Goal: Transaction & Acquisition: Purchase product/service

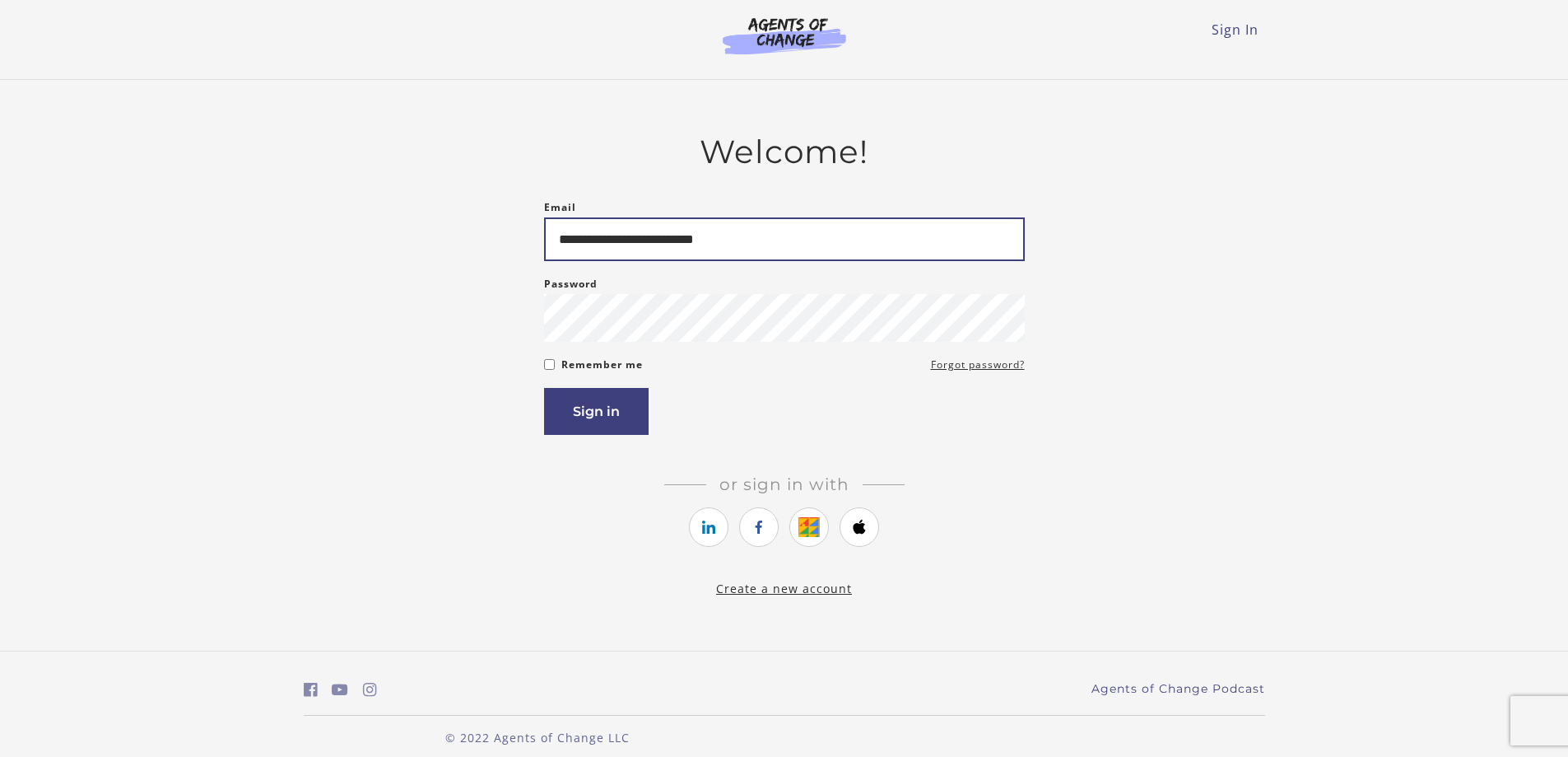
type input "**********"
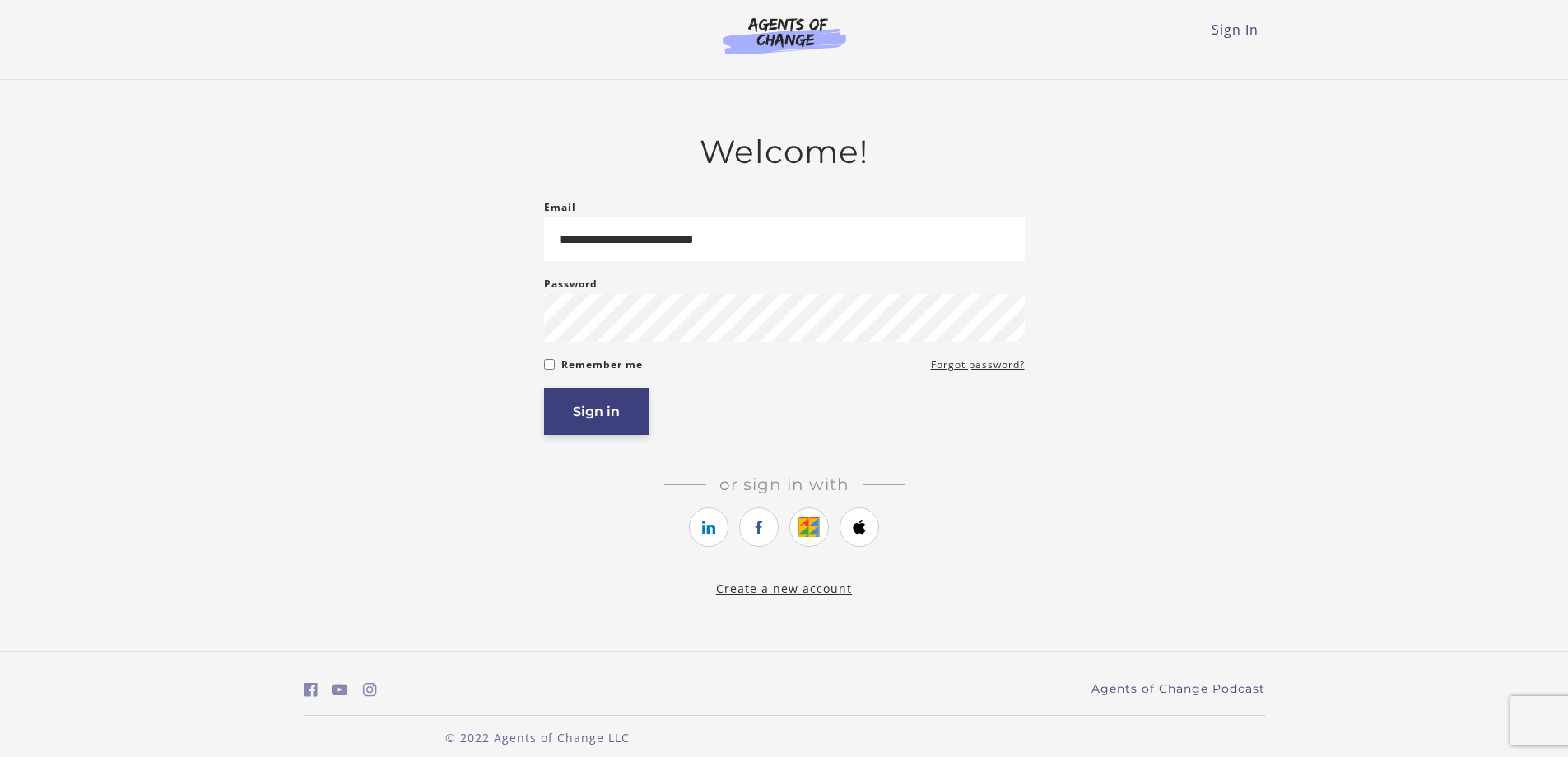
click at [603, 416] on button "Sign in" at bounding box center [596, 411] width 104 height 47
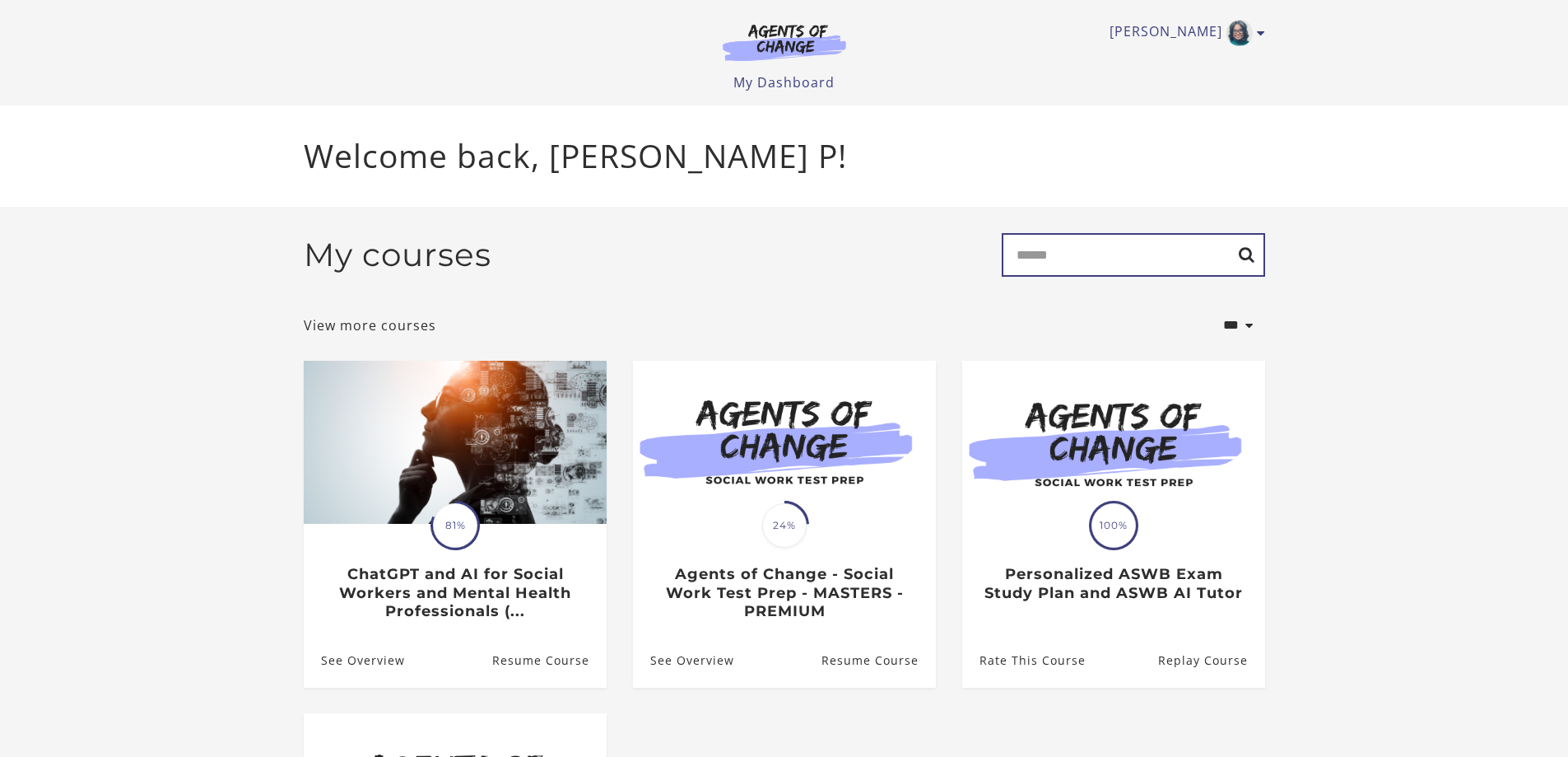
click at [1133, 257] on input "Search" at bounding box center [1134, 255] width 263 height 43
click at [372, 330] on link "View more courses" at bounding box center [370, 325] width 132 height 20
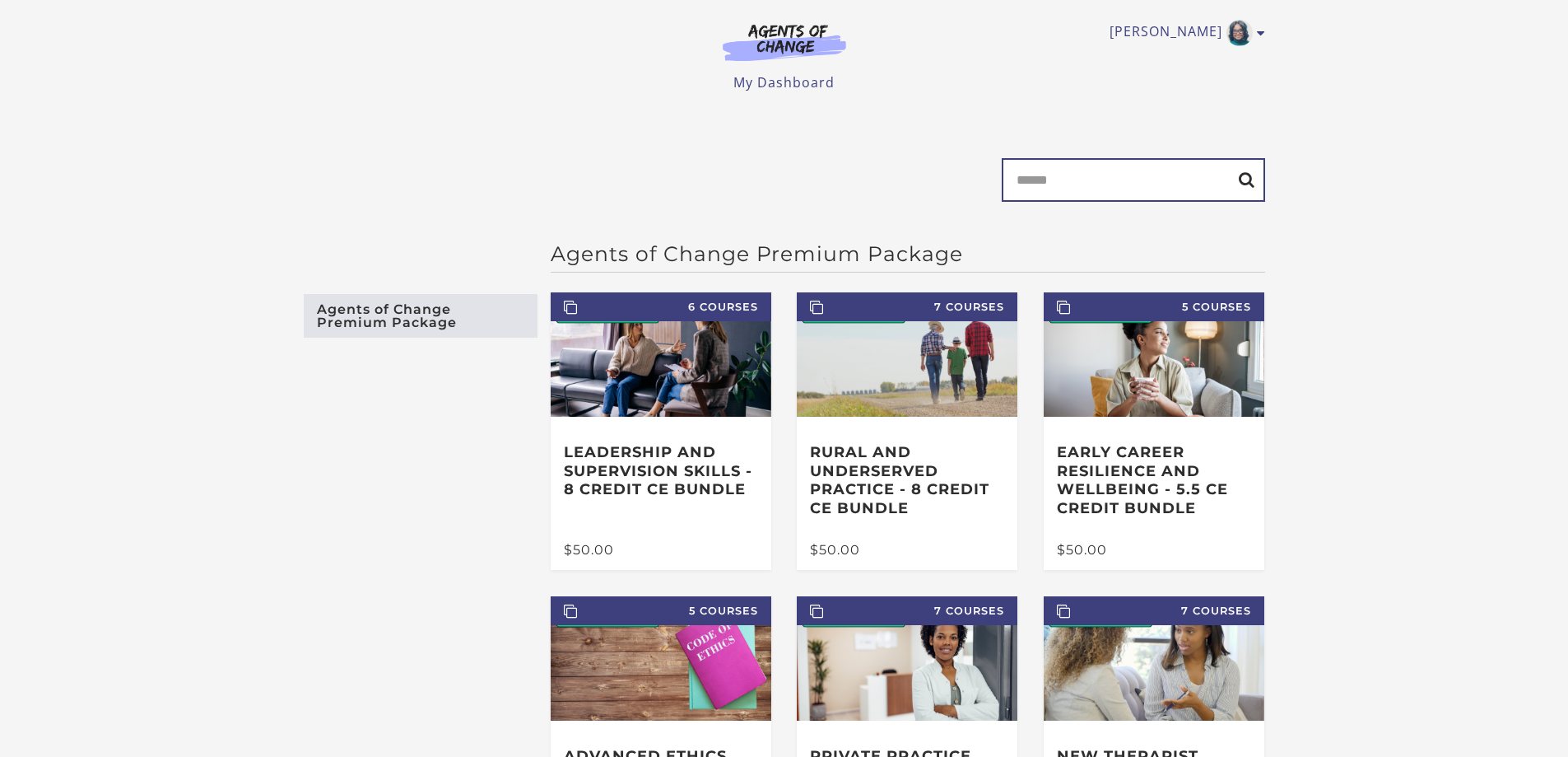
click at [1111, 190] on input "Search" at bounding box center [1134, 179] width 263 height 43
type input "******"
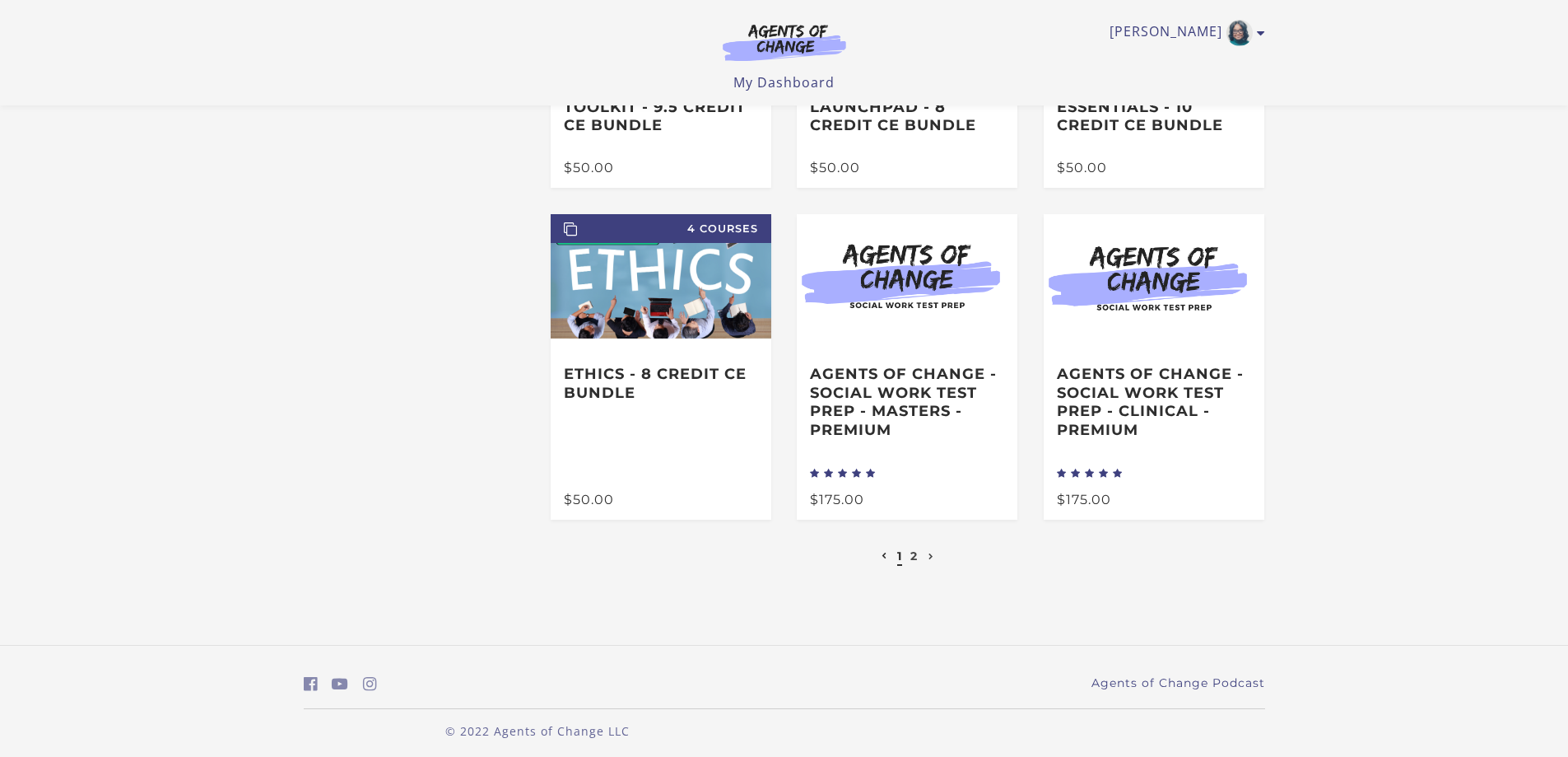
scroll to position [308, 0]
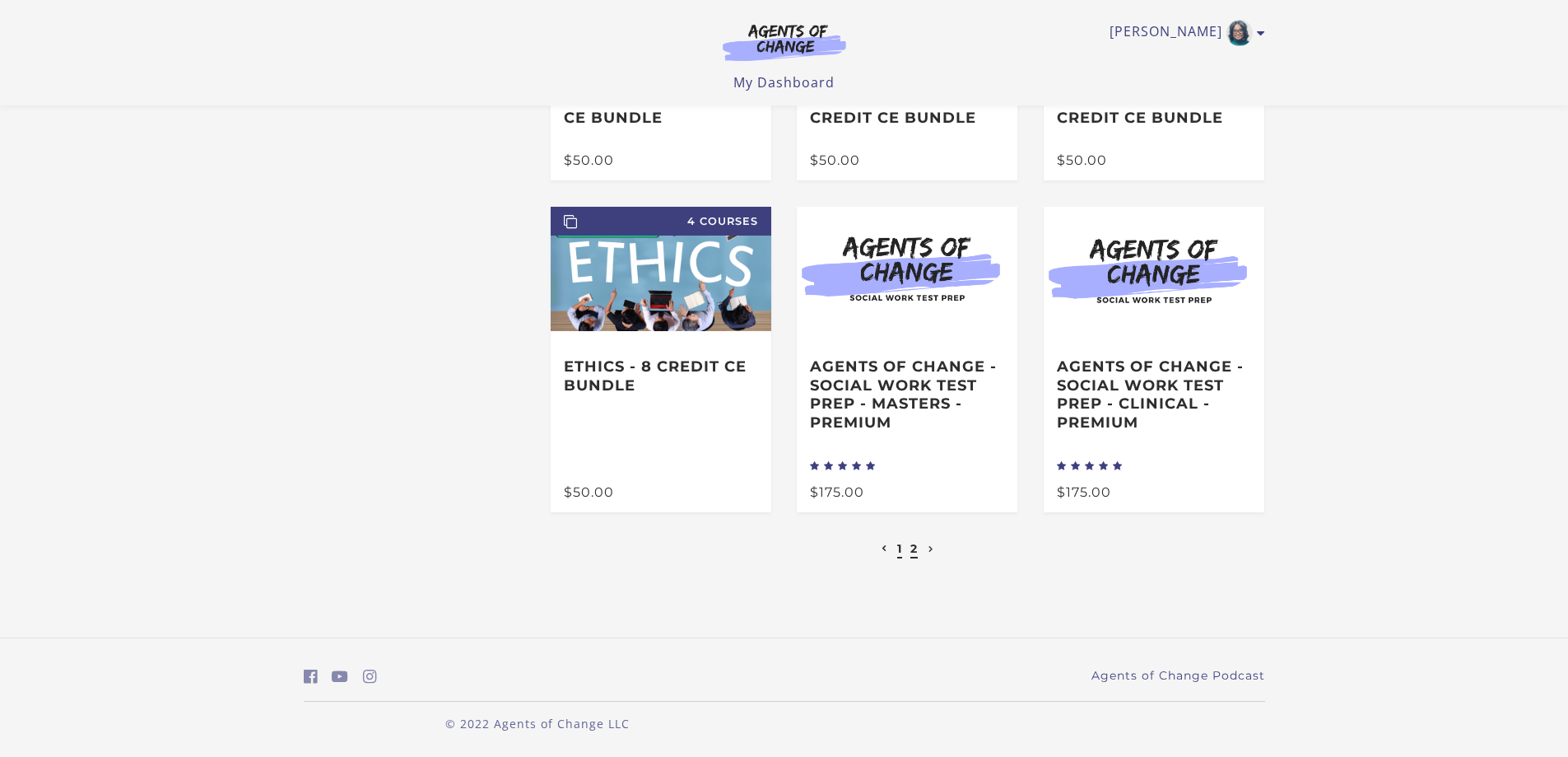
click at [913, 547] on link "2" at bounding box center [914, 547] width 8 height 14
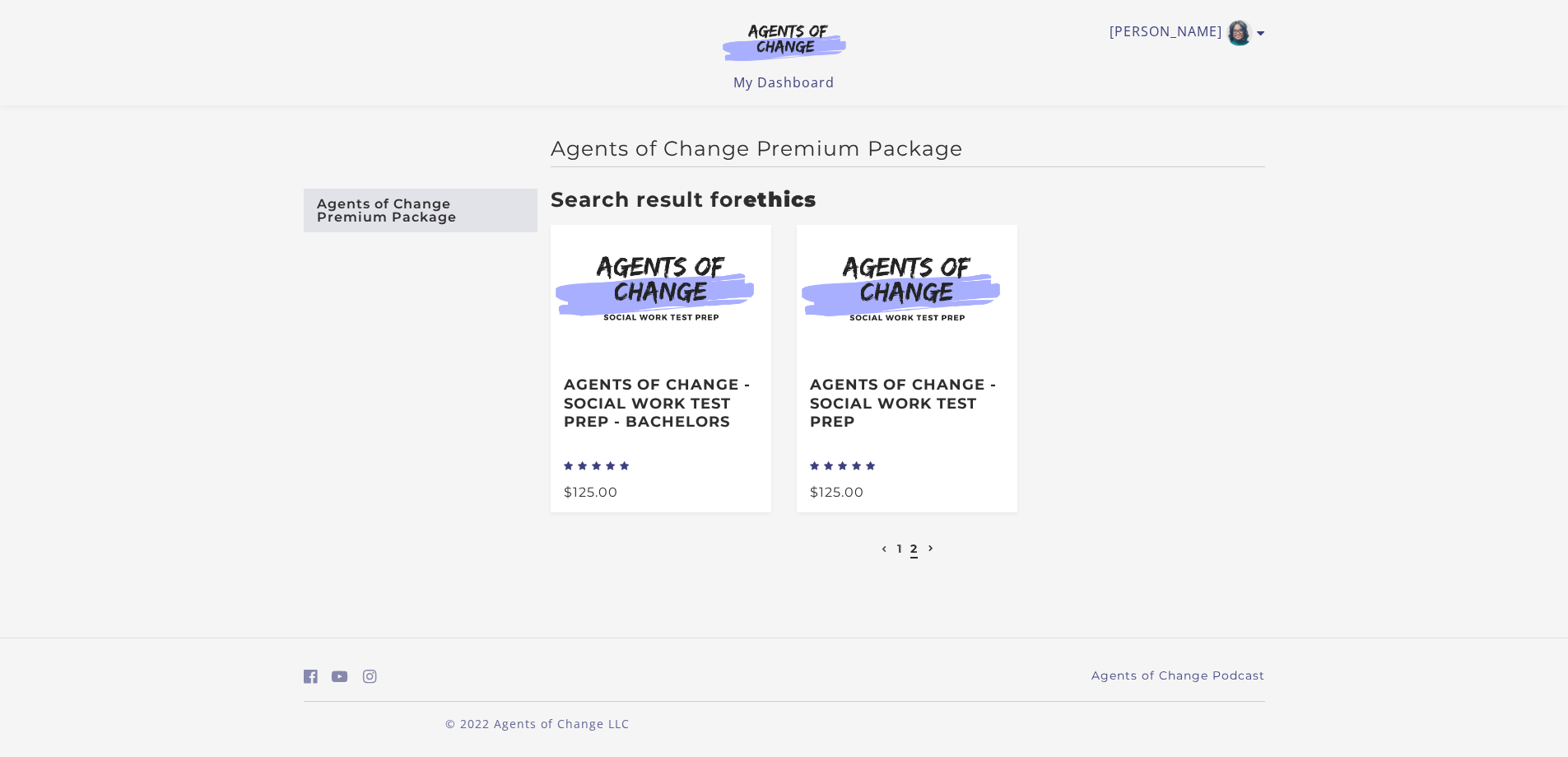
scroll to position [4, 0]
click at [899, 551] on link "1" at bounding box center [899, 547] width 5 height 14
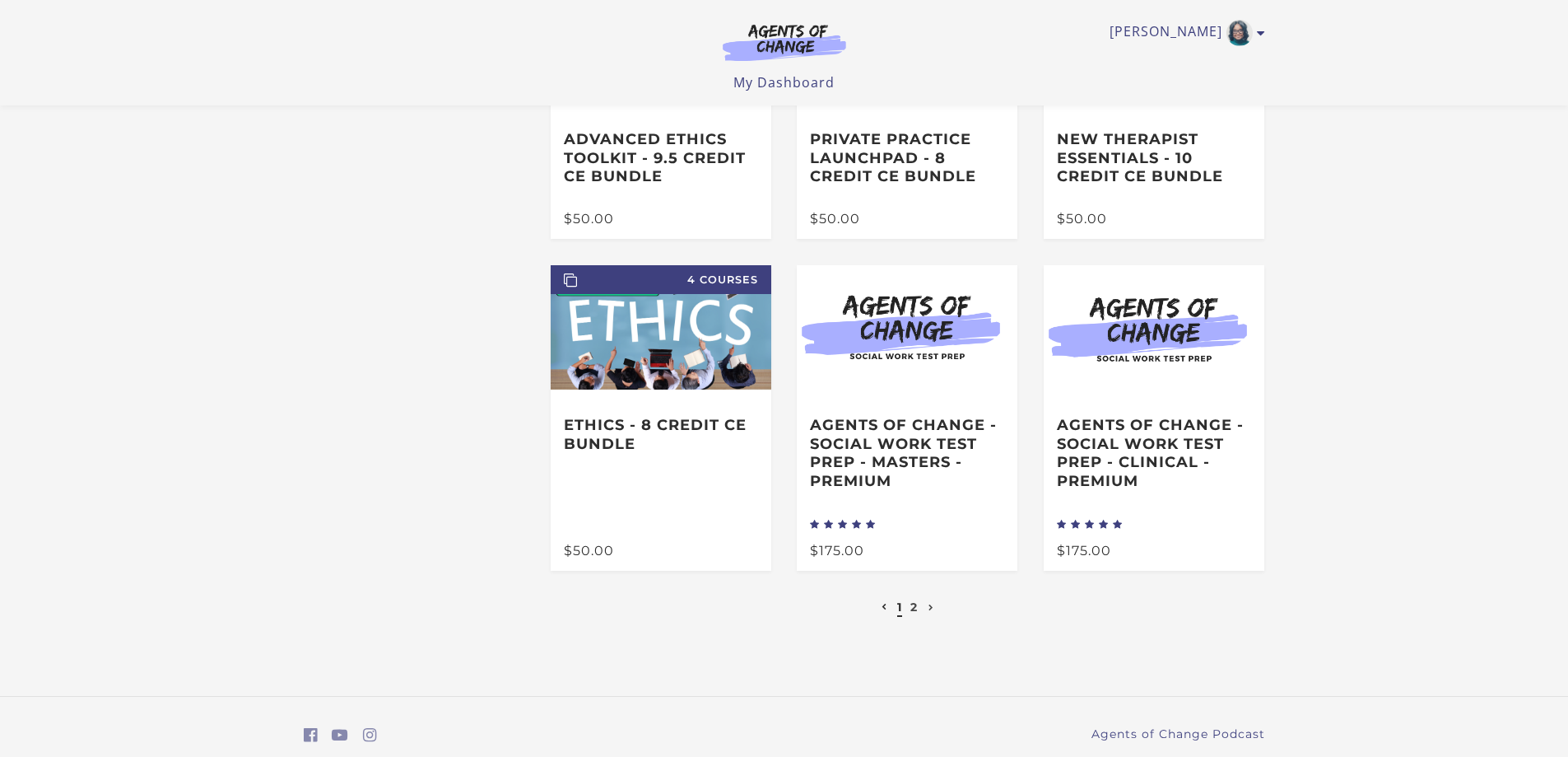
scroll to position [247, 0]
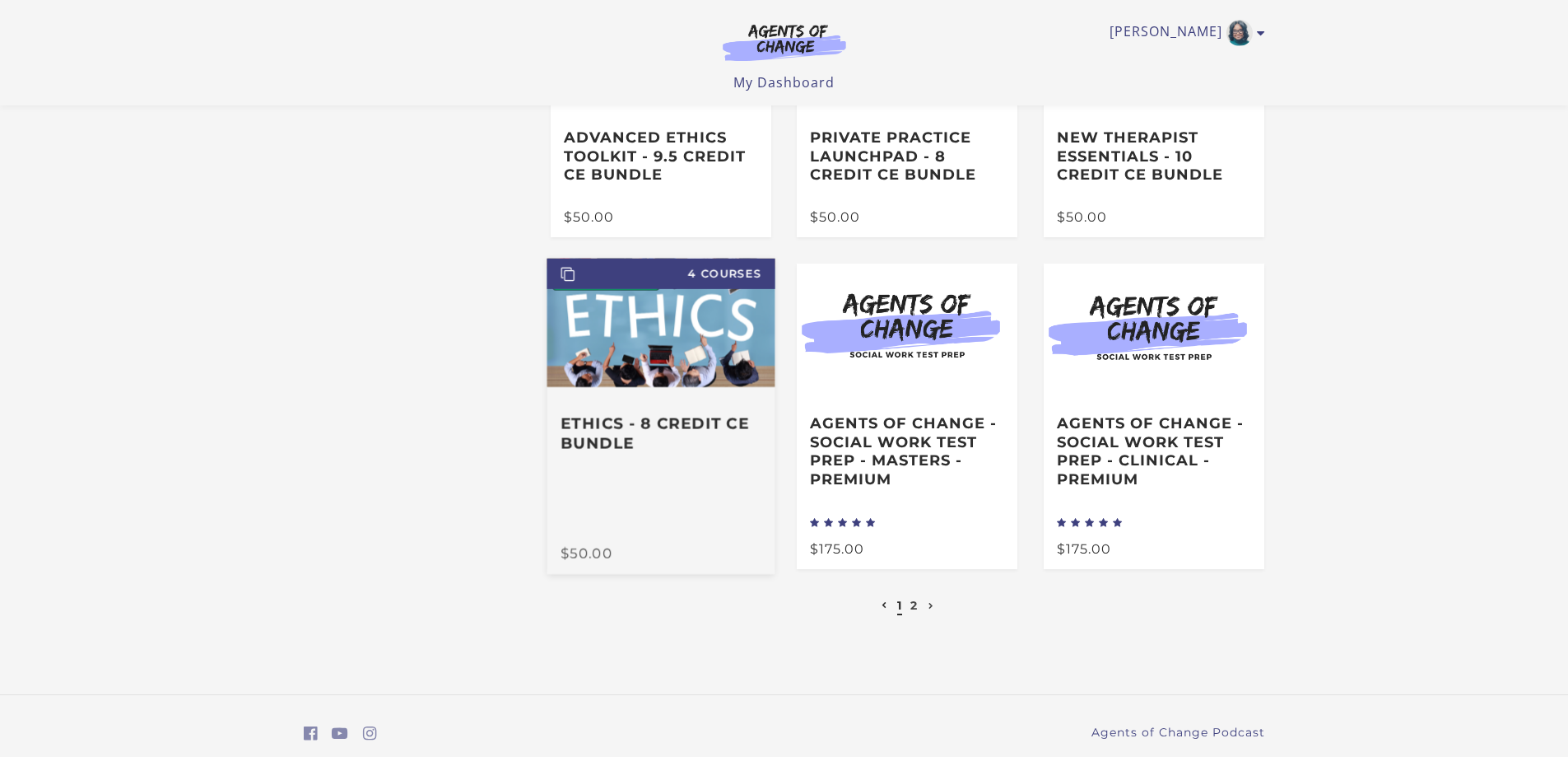
click at [691, 351] on img at bounding box center [660, 322] width 228 height 128
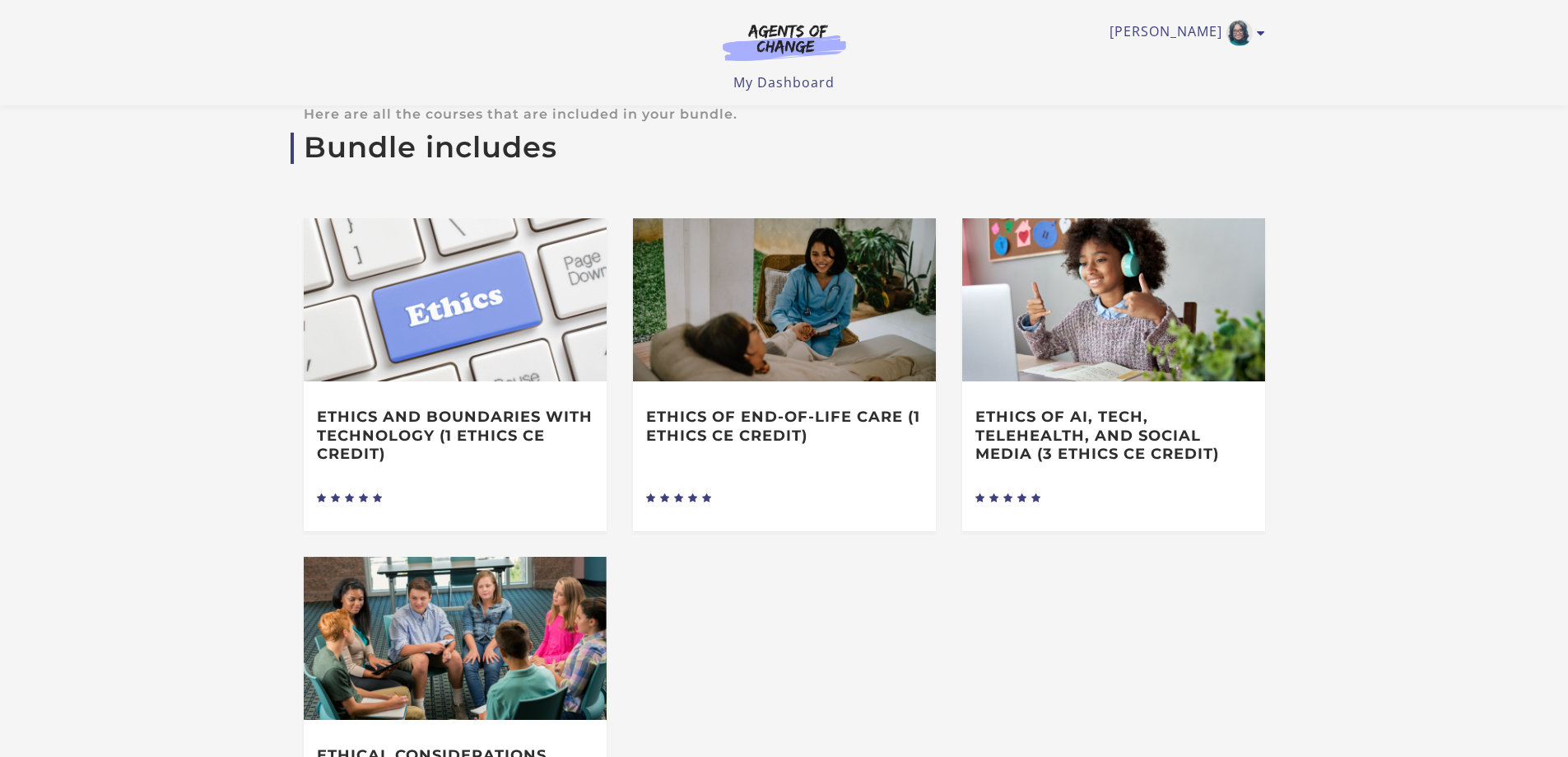
scroll to position [597, 0]
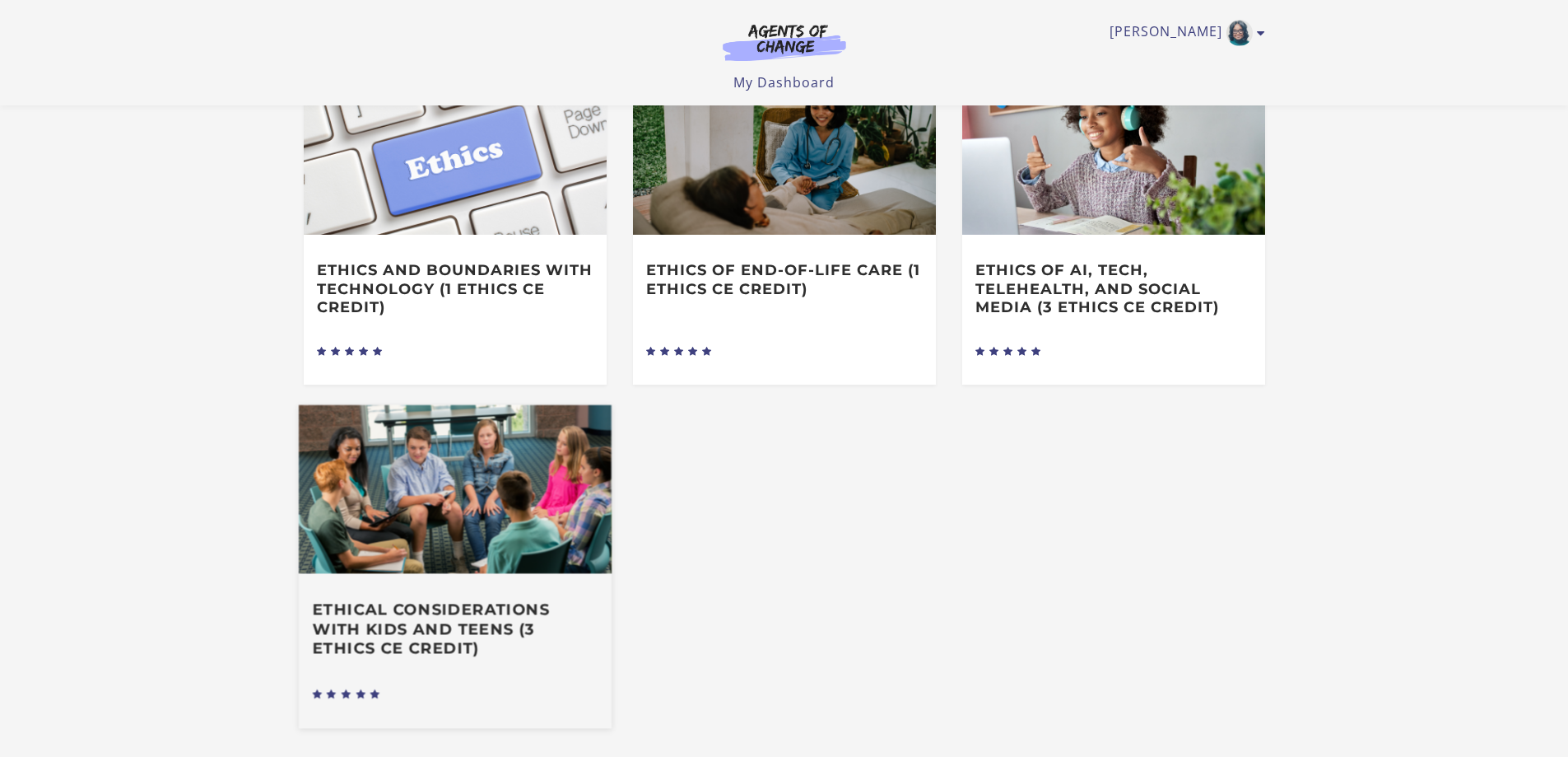
click at [424, 617] on h3 "Ethical Considerations with Kids and Teens (3 Ethics CE Credit)" at bounding box center [455, 630] width 286 height 58
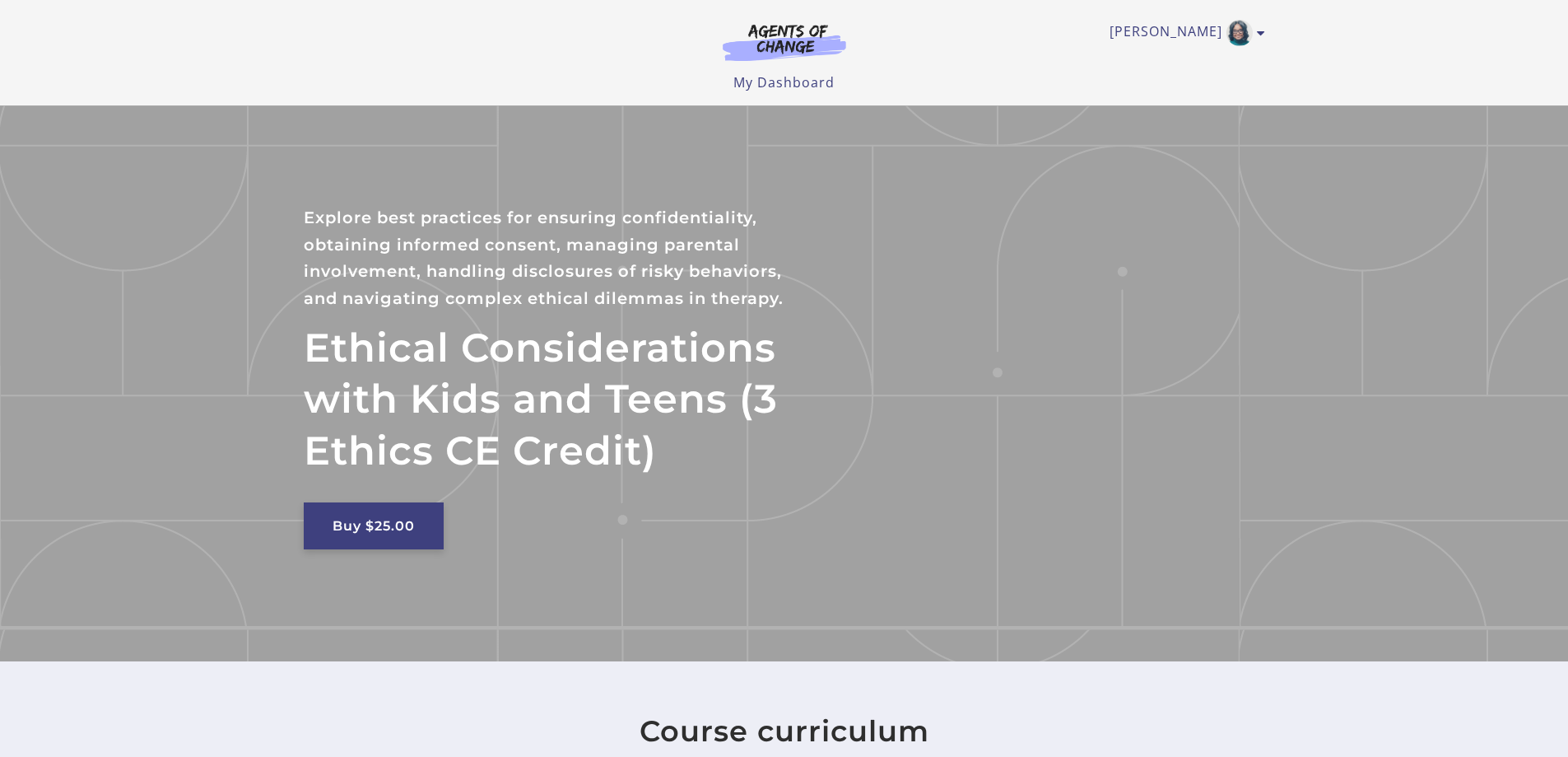
click at [405, 542] on link "Buy $25.00" at bounding box center [373, 525] width 140 height 47
